Goal: Task Accomplishment & Management: Complete application form

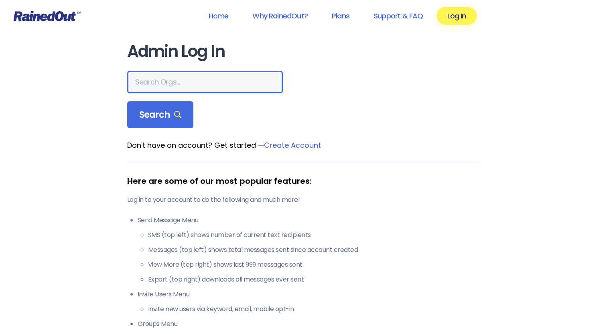
click at [182, 75] on input "text" at bounding box center [205, 82] width 156 height 22
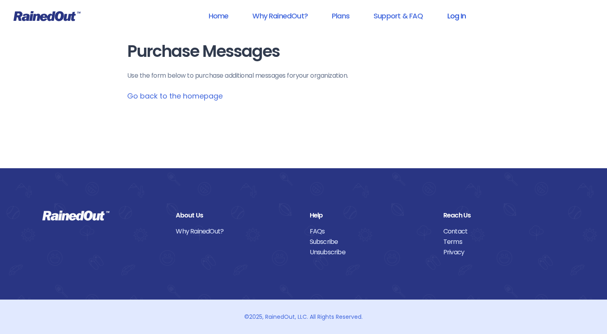
click at [453, 10] on link "Log In" at bounding box center [456, 16] width 40 height 18
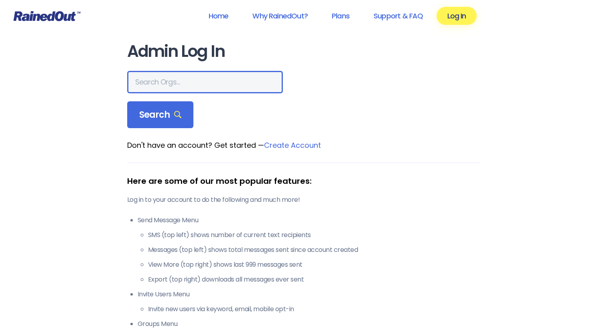
click at [148, 87] on input "text" at bounding box center [205, 82] width 156 height 22
type input "mprd"
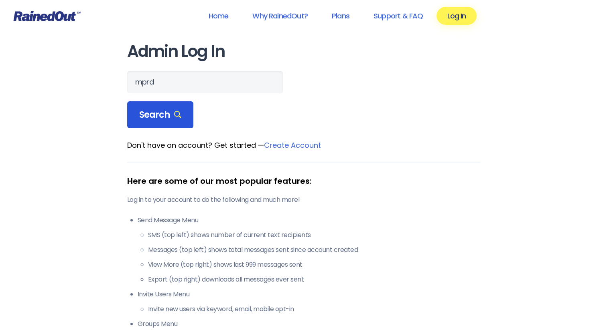
click at [154, 118] on span "Search" at bounding box center [160, 114] width 43 height 11
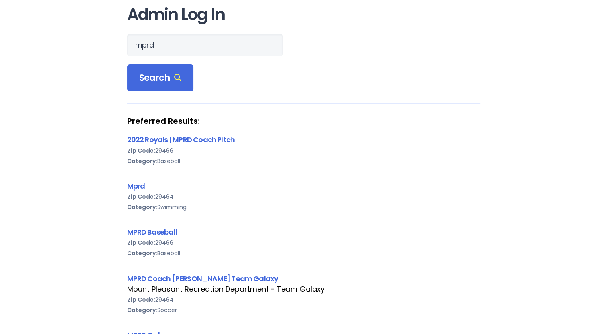
scroll to position [41, 0]
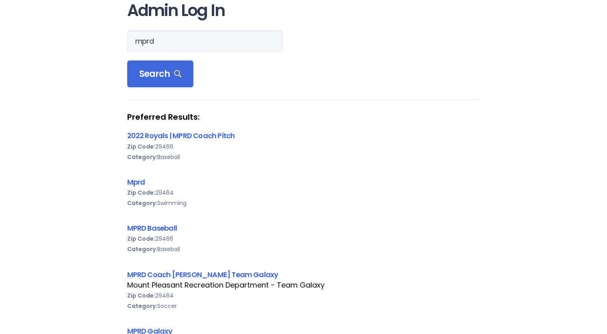
click at [154, 233] on div "MPRD Baseball" at bounding box center [303, 228] width 353 height 11
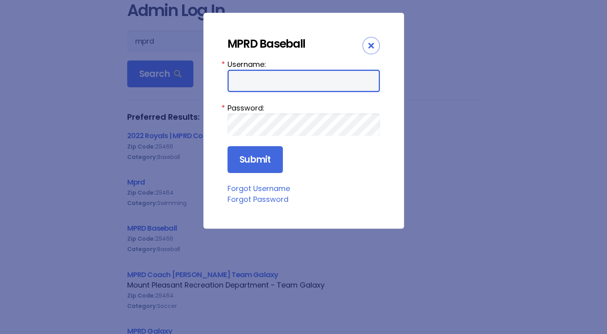
click at [249, 81] on input "Username:" at bounding box center [303, 81] width 152 height 22
type input "MPRD"
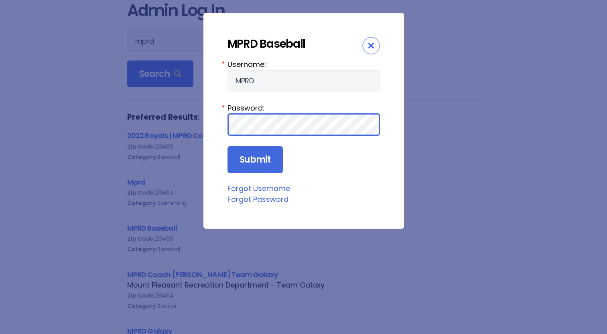
click at [227, 146] on input "Submit" at bounding box center [254, 159] width 55 height 27
